Goal: Information Seeking & Learning: Learn about a topic

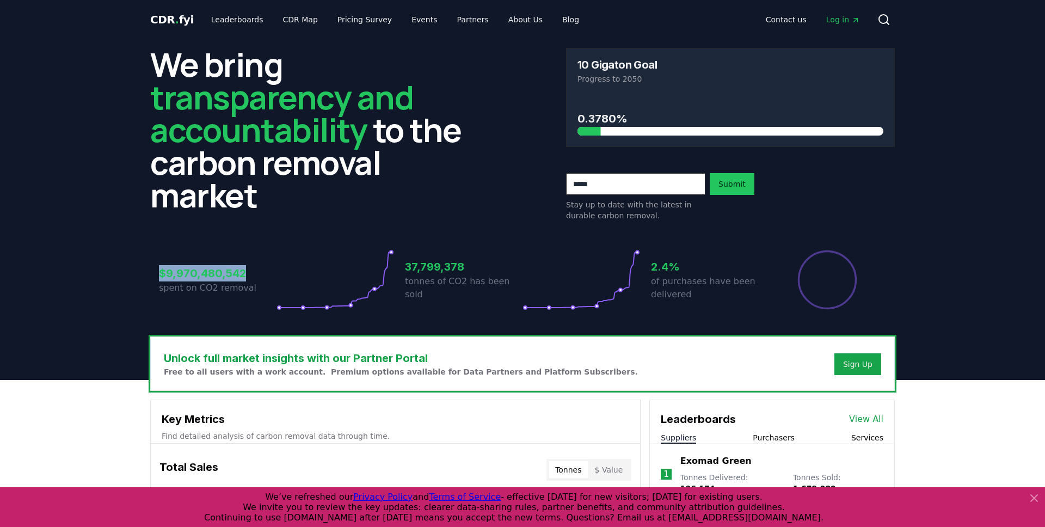
drag, startPoint x: 257, startPoint y: 277, endPoint x: 40, endPoint y: 261, distance: 217.7
click at [40, 261] on header "We bring transparency and accountability to the carbon removal market 10 Gigato…" at bounding box center [522, 209] width 1045 height 341
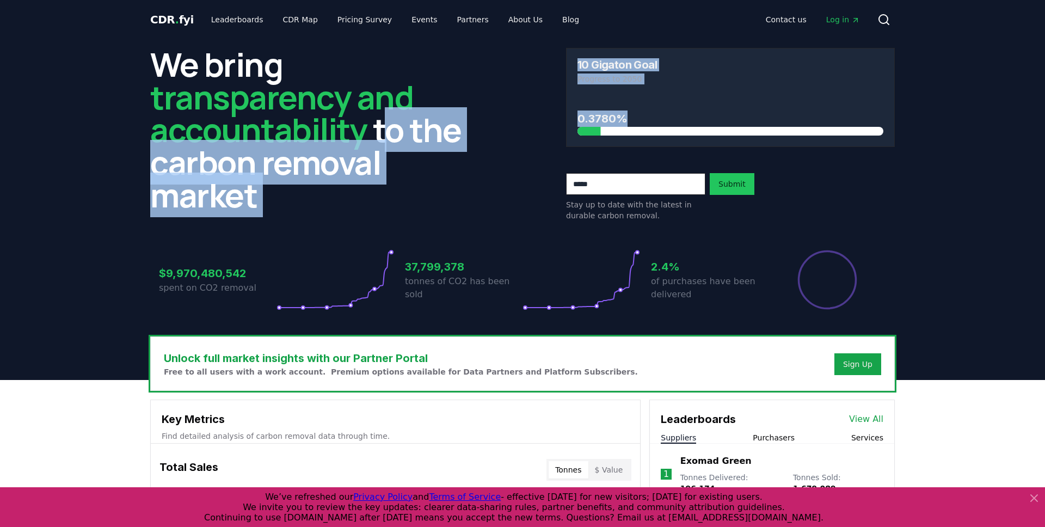
drag, startPoint x: 650, startPoint y: 119, endPoint x: 390, endPoint y: 119, distance: 260.6
click at [390, 119] on div "We bring transparency and accountability to the carbon removal market 10 Gigato…" at bounding box center [522, 134] width 744 height 173
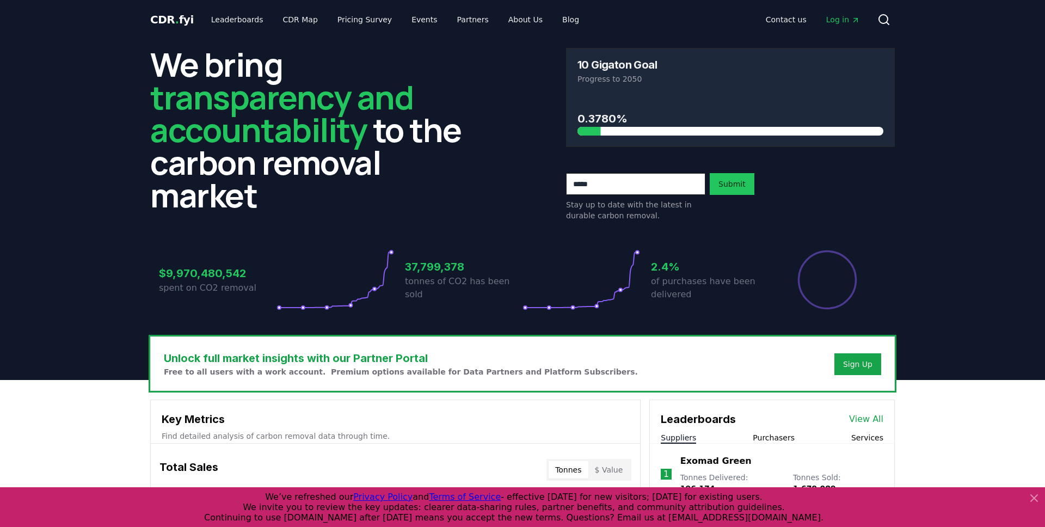
click at [996, 201] on header "We bring transparency and accountability to the carbon removal market 10 Gigato…" at bounding box center [522, 209] width 1045 height 341
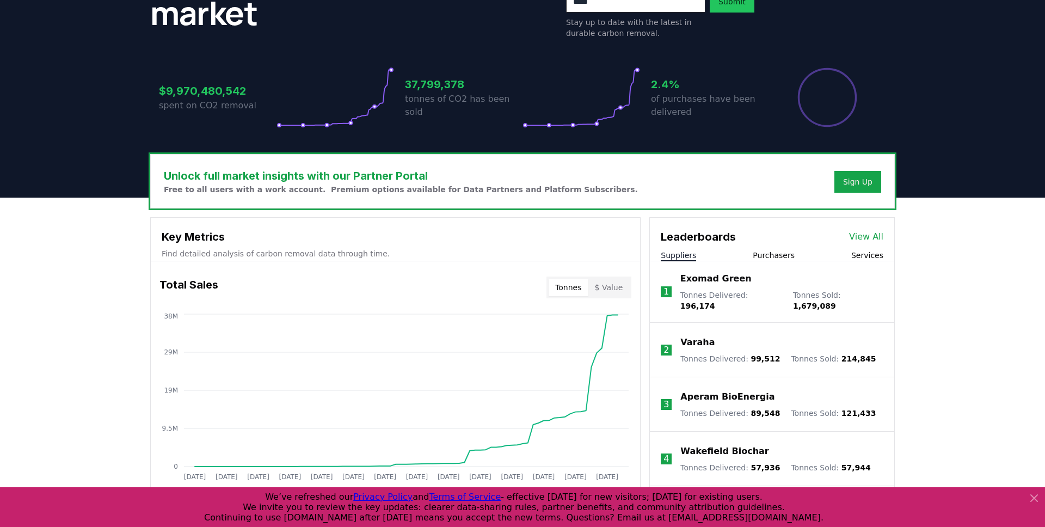
scroll to position [318, 0]
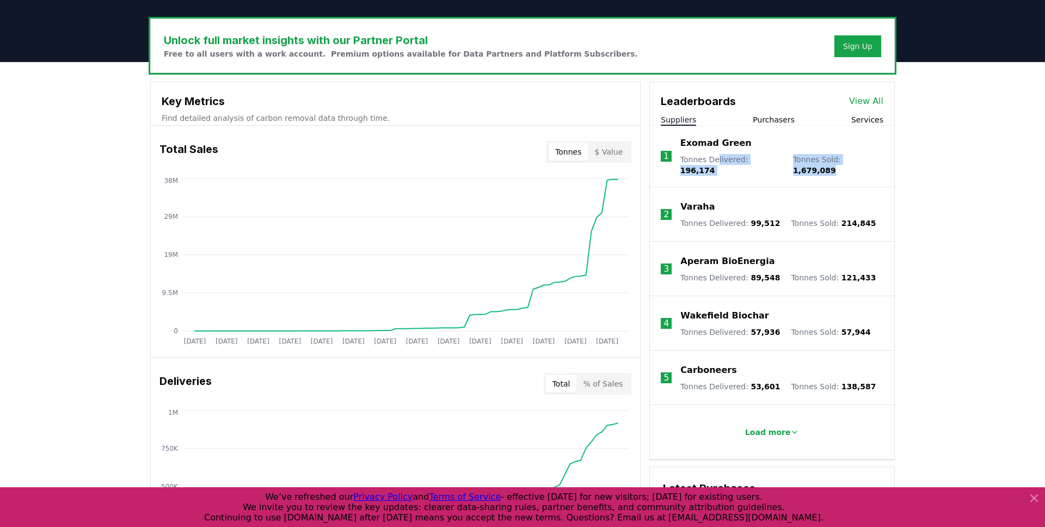
drag, startPoint x: 881, startPoint y: 160, endPoint x: 718, endPoint y: 161, distance: 162.7
click at [718, 161] on li "1 Exomad Green Tonnes Delivered : 196,174 Tonnes Sold : 1,679,089" at bounding box center [772, 156] width 244 height 61
click at [893, 187] on li "2 Varaha Tonnes Delivered : 99,512 Tonnes Sold : 214,845" at bounding box center [772, 214] width 244 height 54
drag, startPoint x: 776, startPoint y: 164, endPoint x: 714, endPoint y: 166, distance: 62.6
click at [714, 166] on div "Tonnes Delivered : 196,174 Tonnes Sold : 1,679,089" at bounding box center [781, 165] width 203 height 22
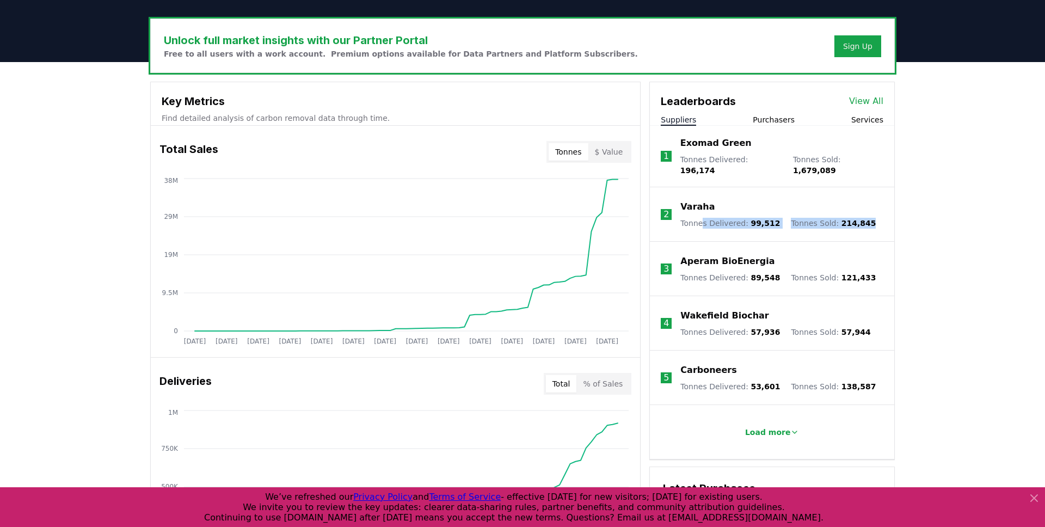
drag, startPoint x: 876, startPoint y: 213, endPoint x: 700, endPoint y: 213, distance: 175.7
click at [700, 213] on li "2 Varaha Tonnes Delivered : 99,512 Tonnes Sold : 214,845" at bounding box center [772, 214] width 244 height 54
click at [888, 243] on li "3 Aperam BioEnergia Tonnes Delivered : 89,548 Tonnes Sold : 121,433" at bounding box center [772, 269] width 244 height 54
drag, startPoint x: 869, startPoint y: 267, endPoint x: 689, endPoint y: 267, distance: 180.1
click at [689, 266] on li "3 Aperam BioEnergia Tonnes Delivered : 89,548 Tonnes Sold : 121,433" at bounding box center [772, 269] width 244 height 54
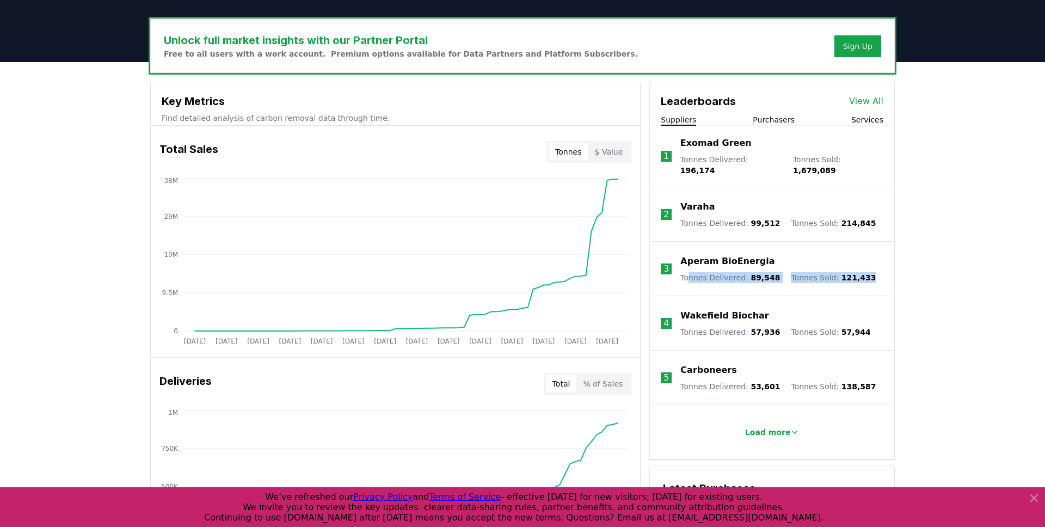
scroll to position [368, 0]
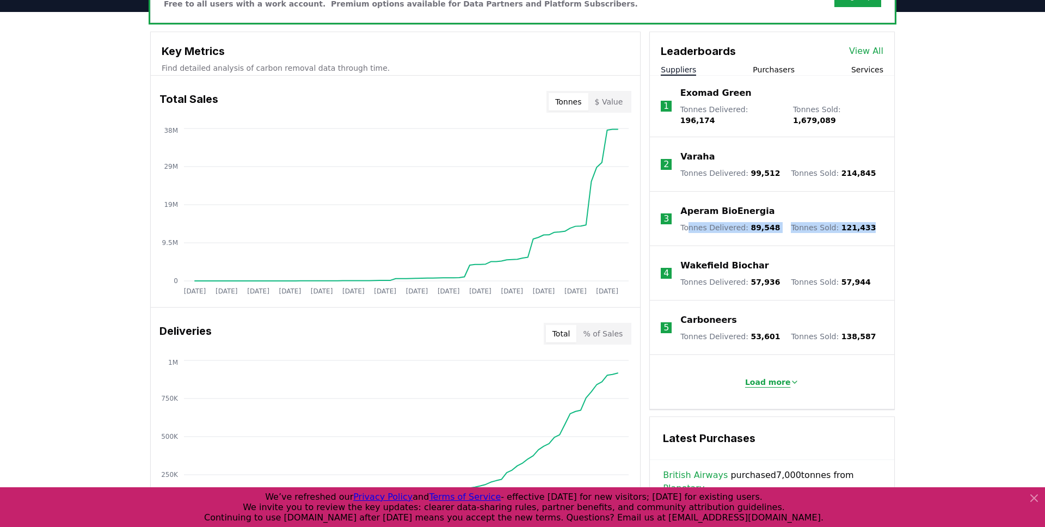
click at [775, 378] on p "Load more" at bounding box center [768, 381] width 46 height 11
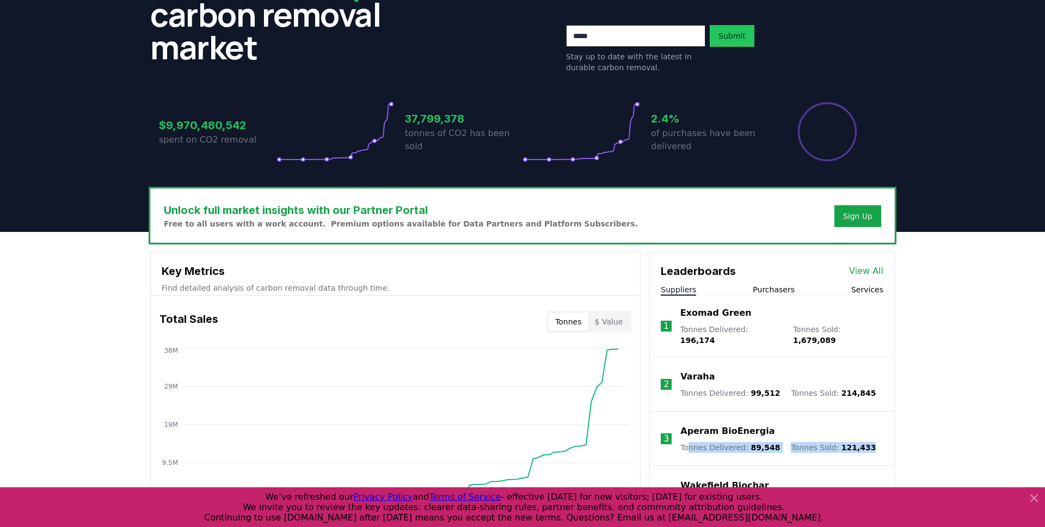
scroll to position [149, 0]
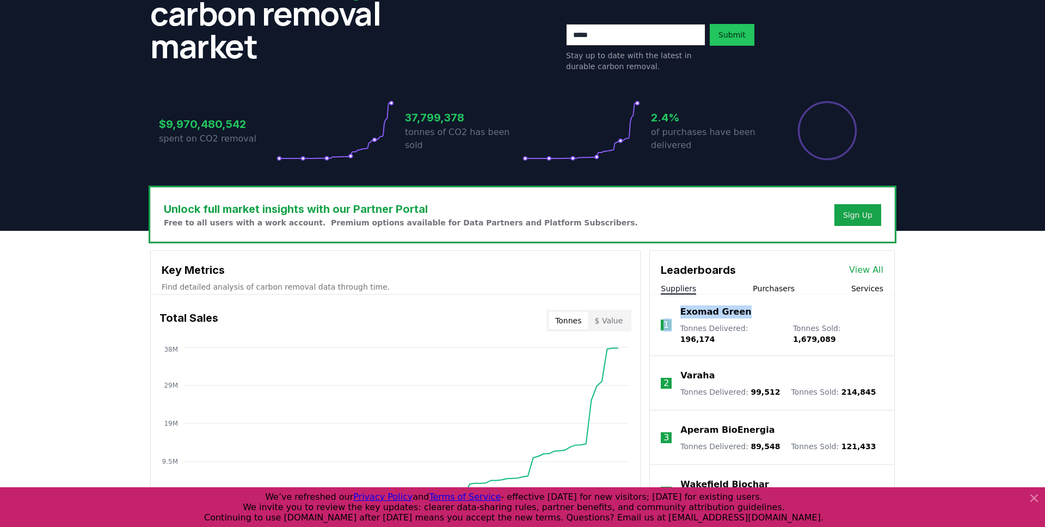
drag, startPoint x: 662, startPoint y: 321, endPoint x: 786, endPoint y: 322, distance: 124.0
click at [786, 322] on li "1 Exomad Green Tonnes Delivered : 196,174 Tonnes Sold : 1,679,089" at bounding box center [772, 324] width 244 height 61
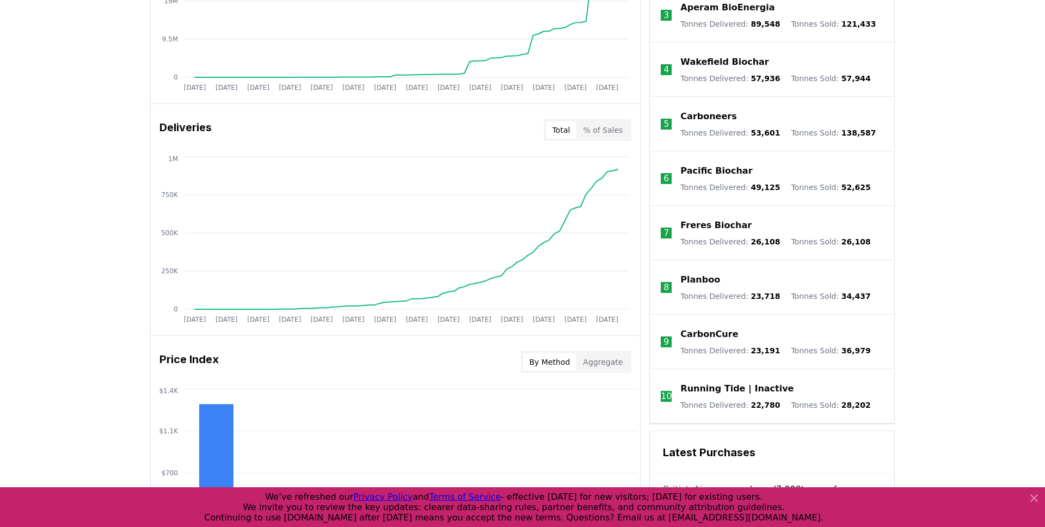
scroll to position [578, 0]
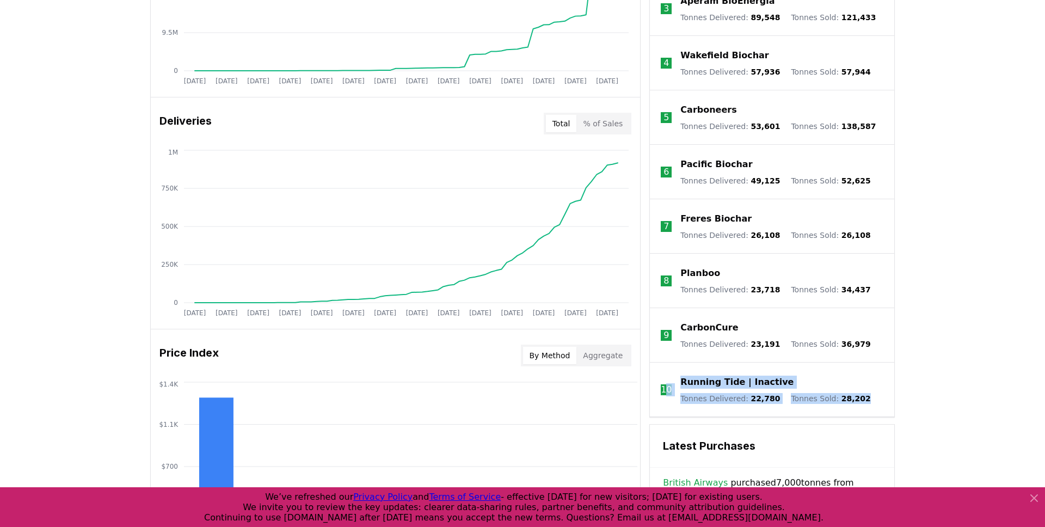
drag, startPoint x: 866, startPoint y: 390, endPoint x: 665, endPoint y: 388, distance: 201.3
click at [665, 388] on li "10 Running Tide | Inactive Tonnes Delivered : 22,780 Tonnes Sold : 28,202" at bounding box center [772, 389] width 244 height 54
click at [968, 340] on div "Unlock full market insights with our Partner Portal Free to all users with a wo…" at bounding box center [522, 237] width 1045 height 871
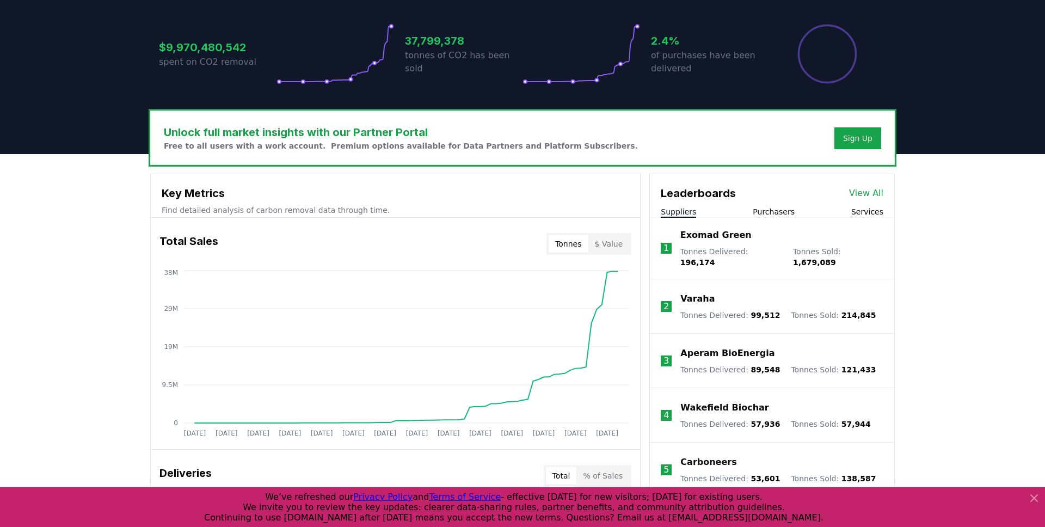
scroll to position [0, 0]
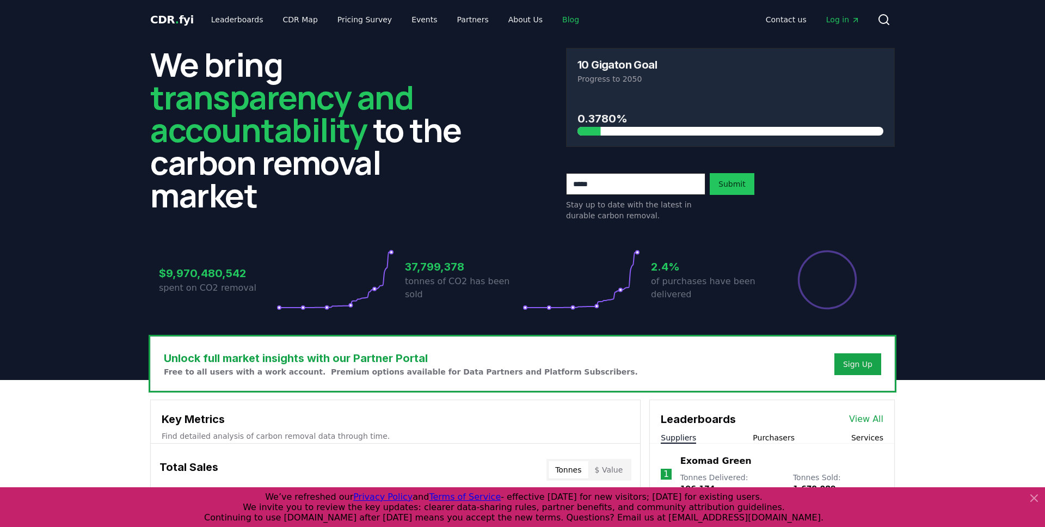
click at [553, 15] on link "Blog" at bounding box center [570, 20] width 34 height 20
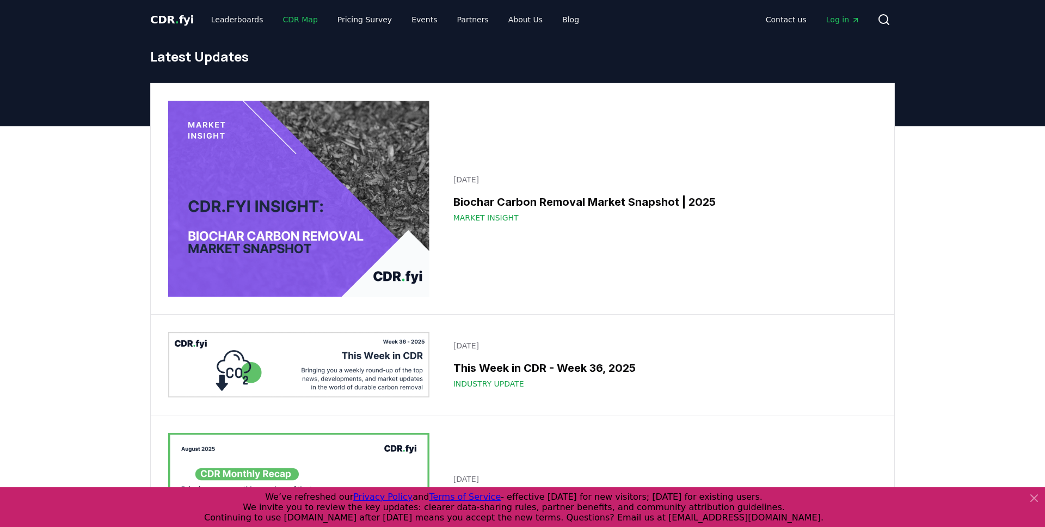
click at [294, 22] on link "CDR Map" at bounding box center [300, 20] width 52 height 20
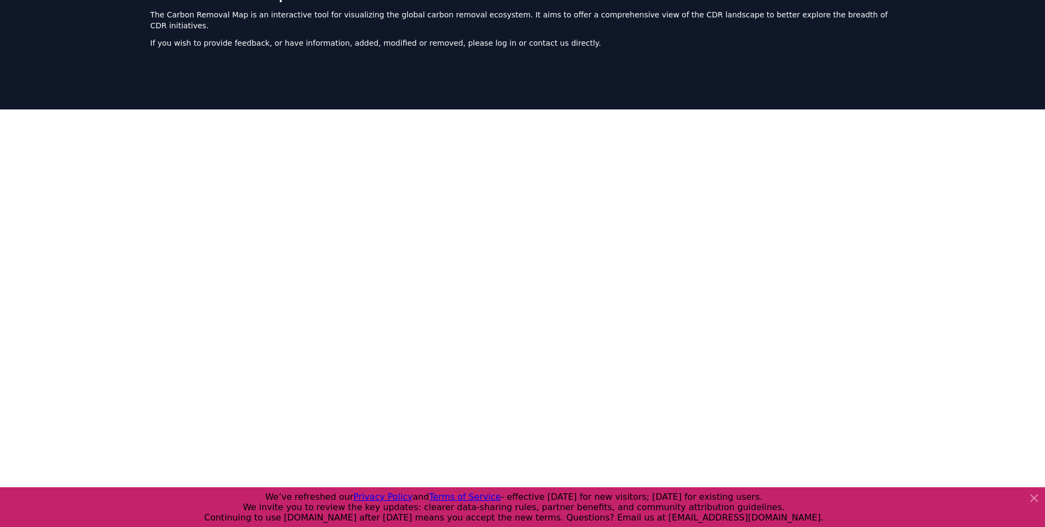
scroll to position [60, 0]
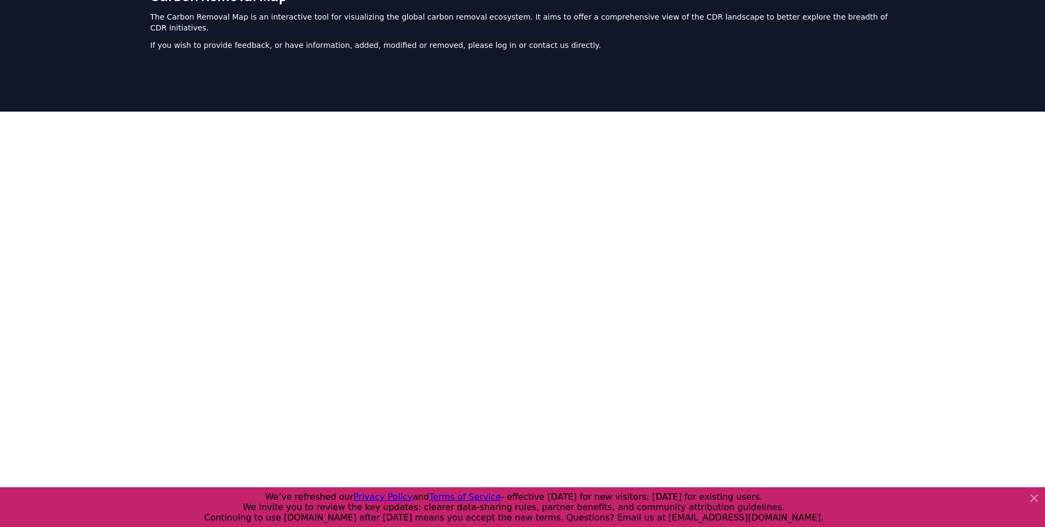
click at [1033, 500] on icon at bounding box center [1033, 498] width 7 height 7
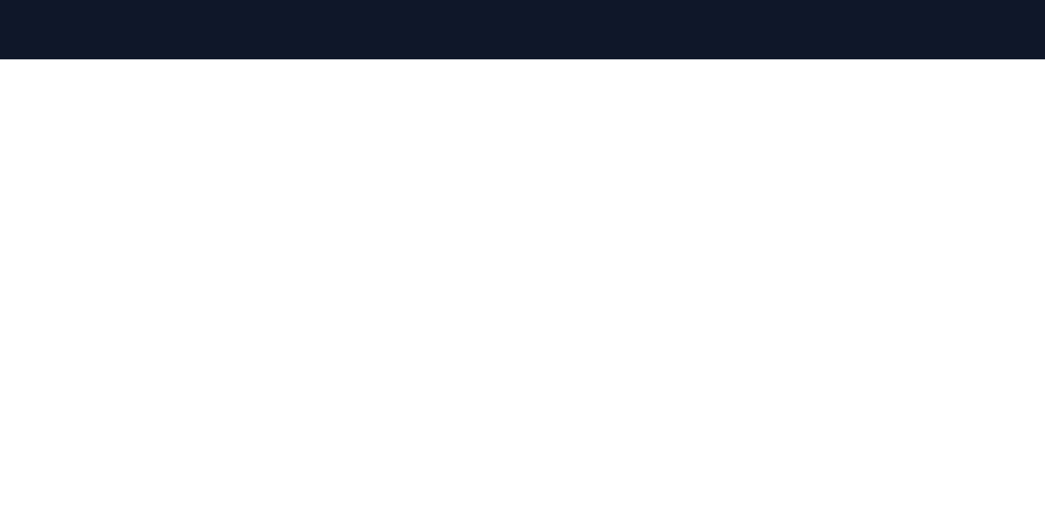
scroll to position [0, 0]
